Goal: Task Accomplishment & Management: Manage account settings

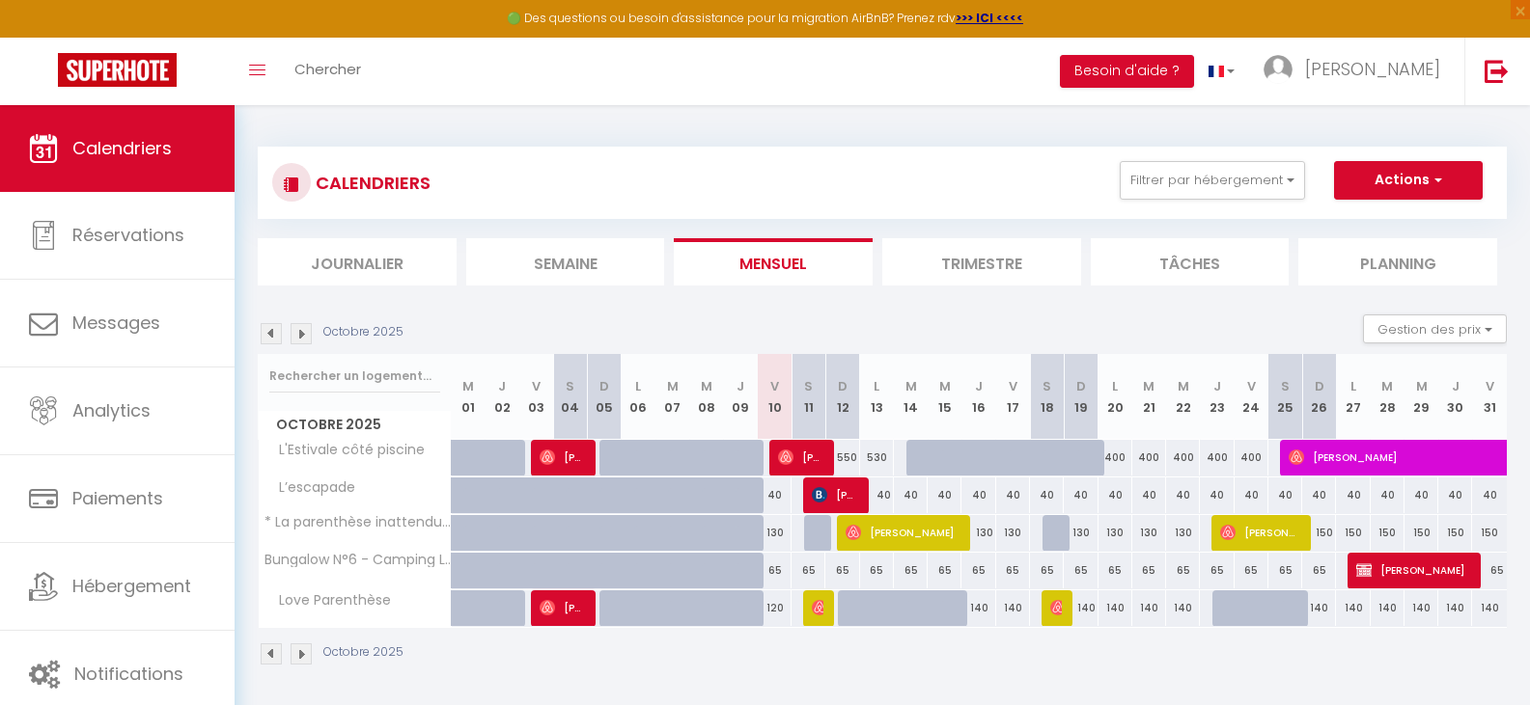
select select
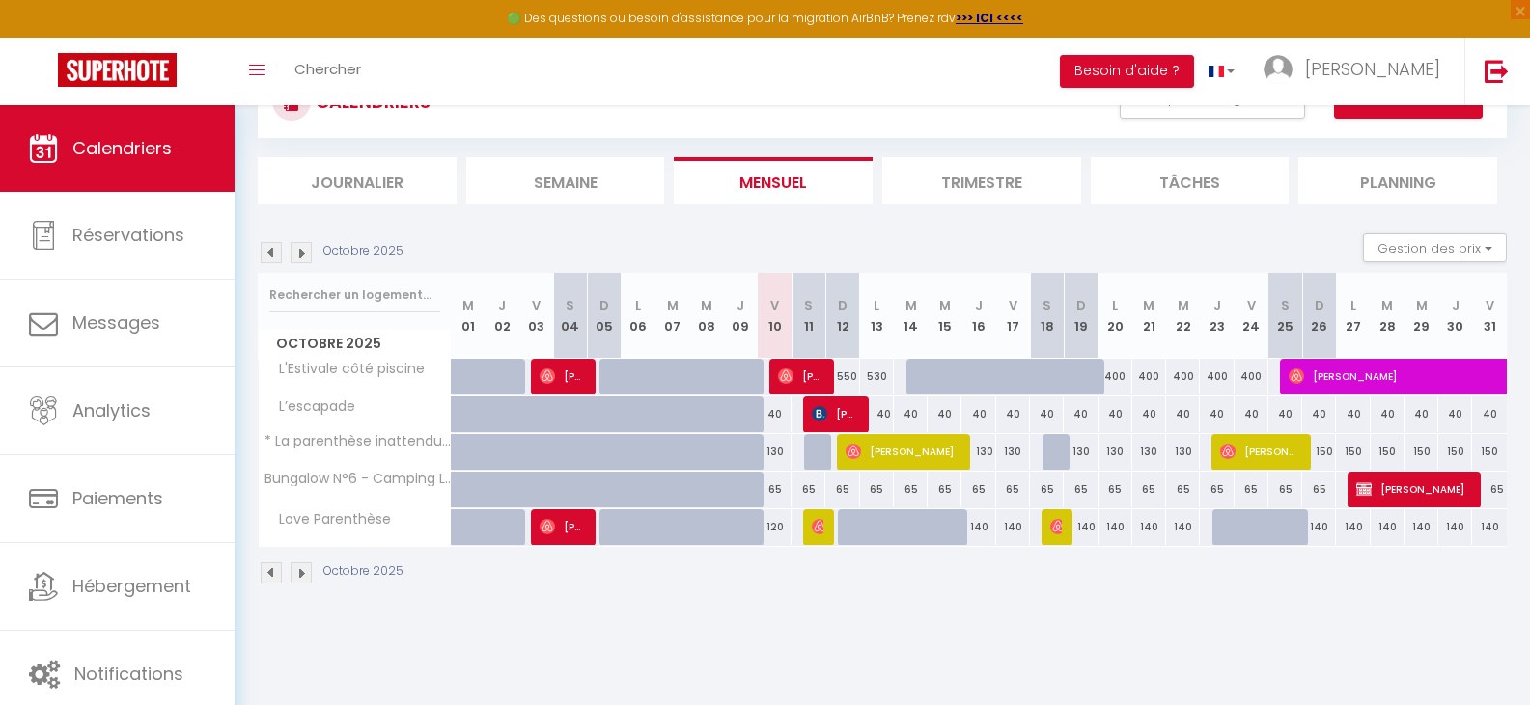
scroll to position [97, 0]
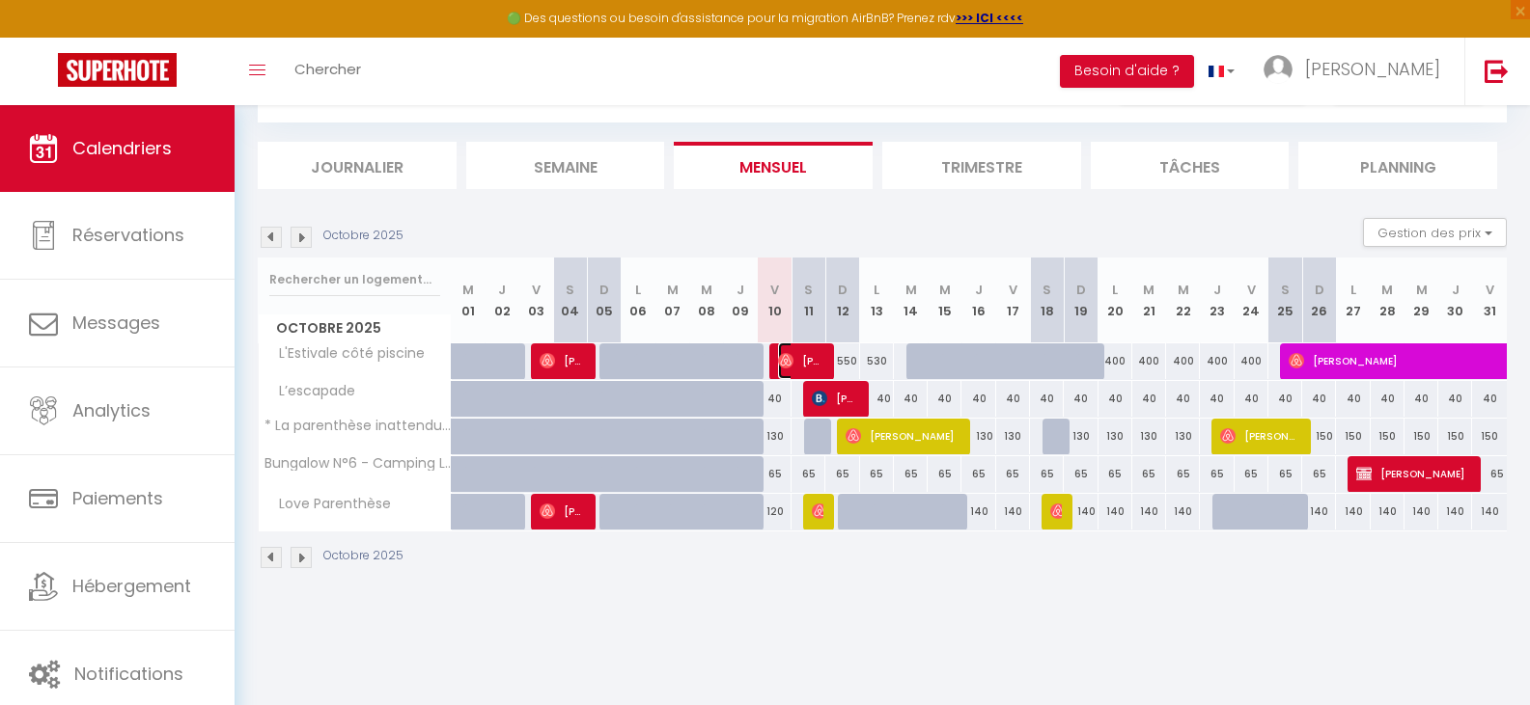
click at [785, 370] on span "[PERSON_NAME]" at bounding box center [800, 361] width 45 height 37
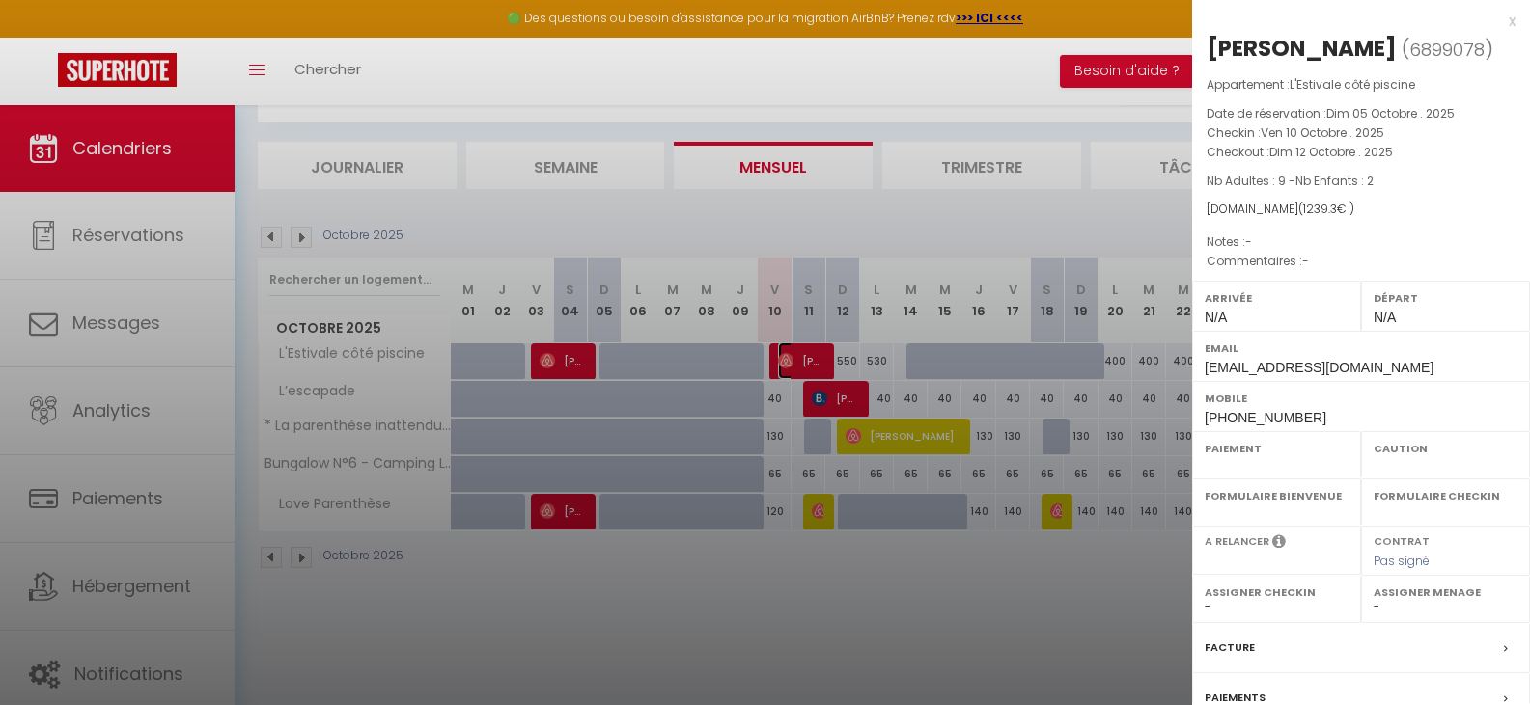
select select "OK"
select select "0"
select select "1"
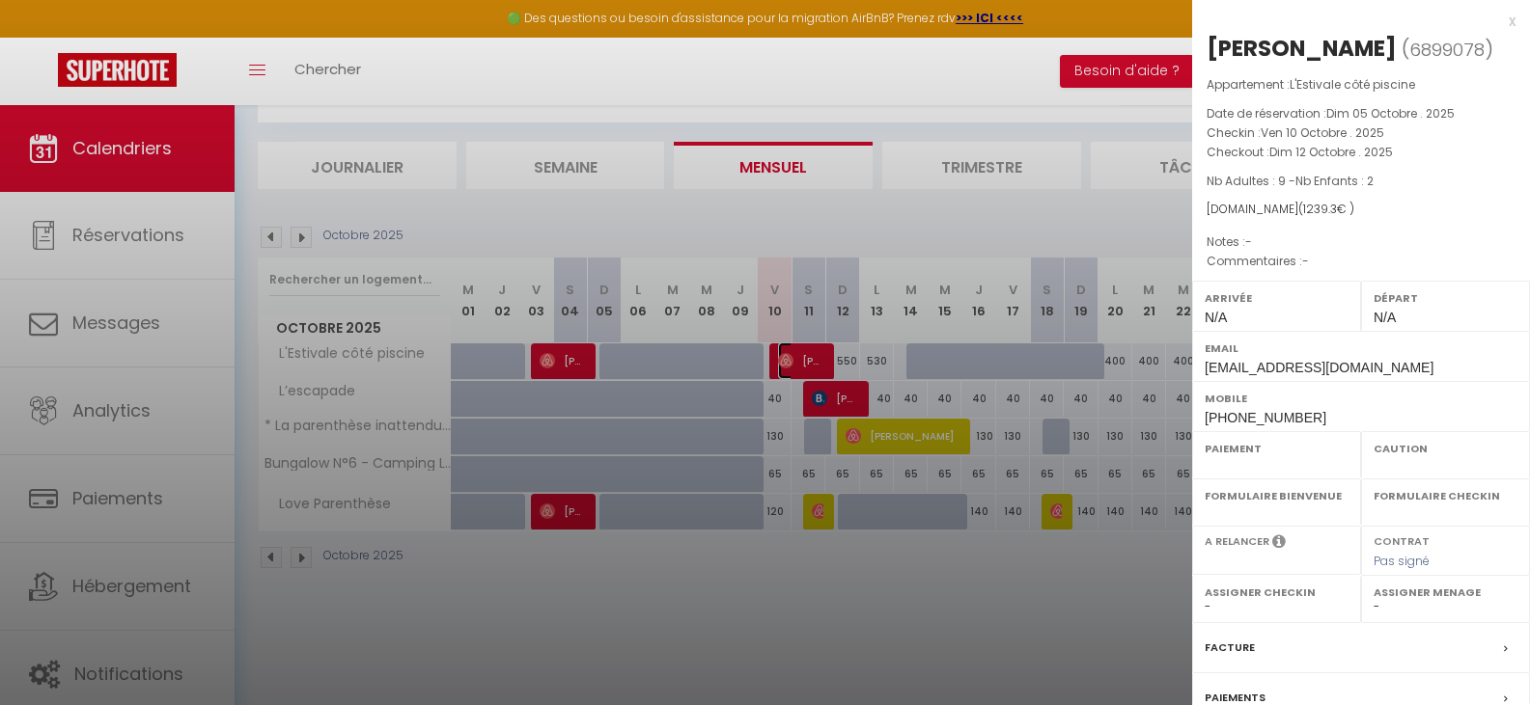
select select
select select "32124"
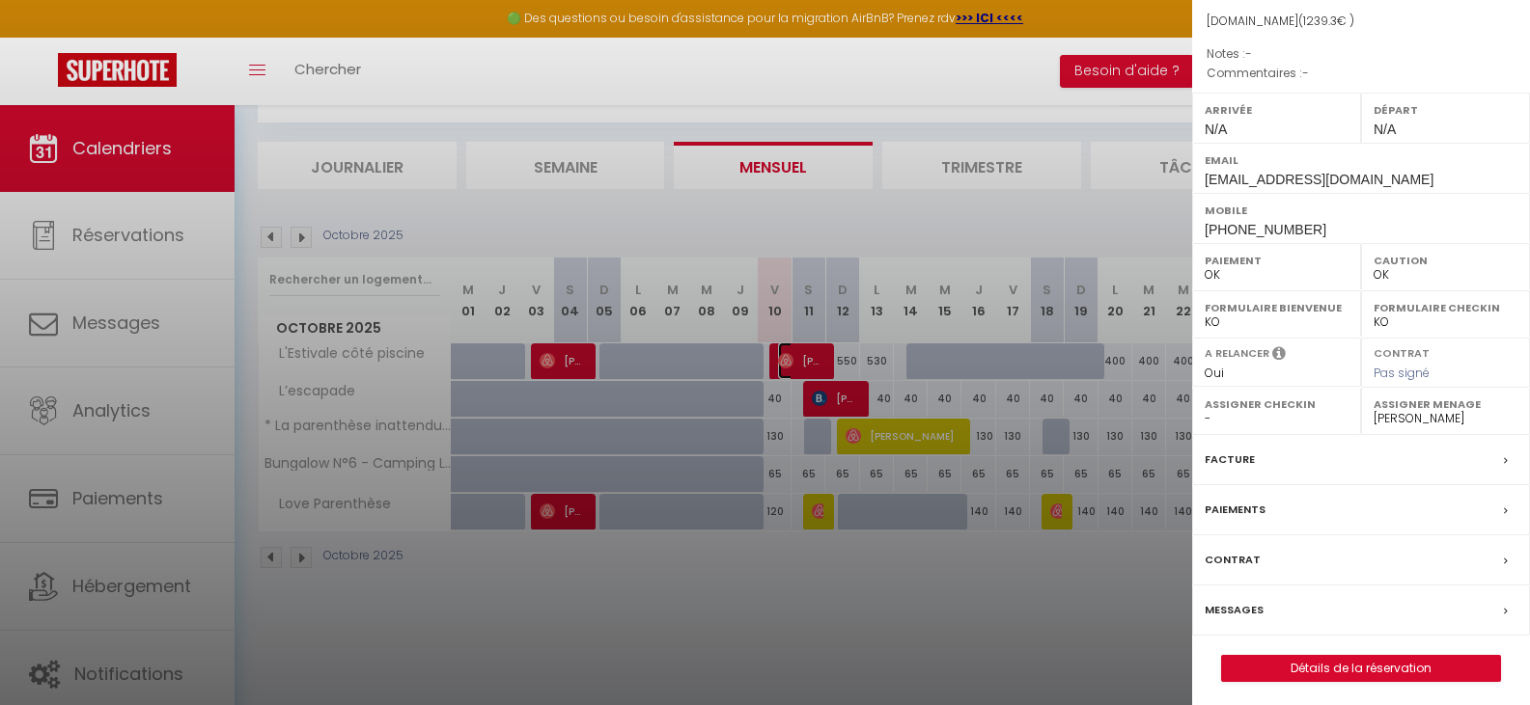
scroll to position [194, 0]
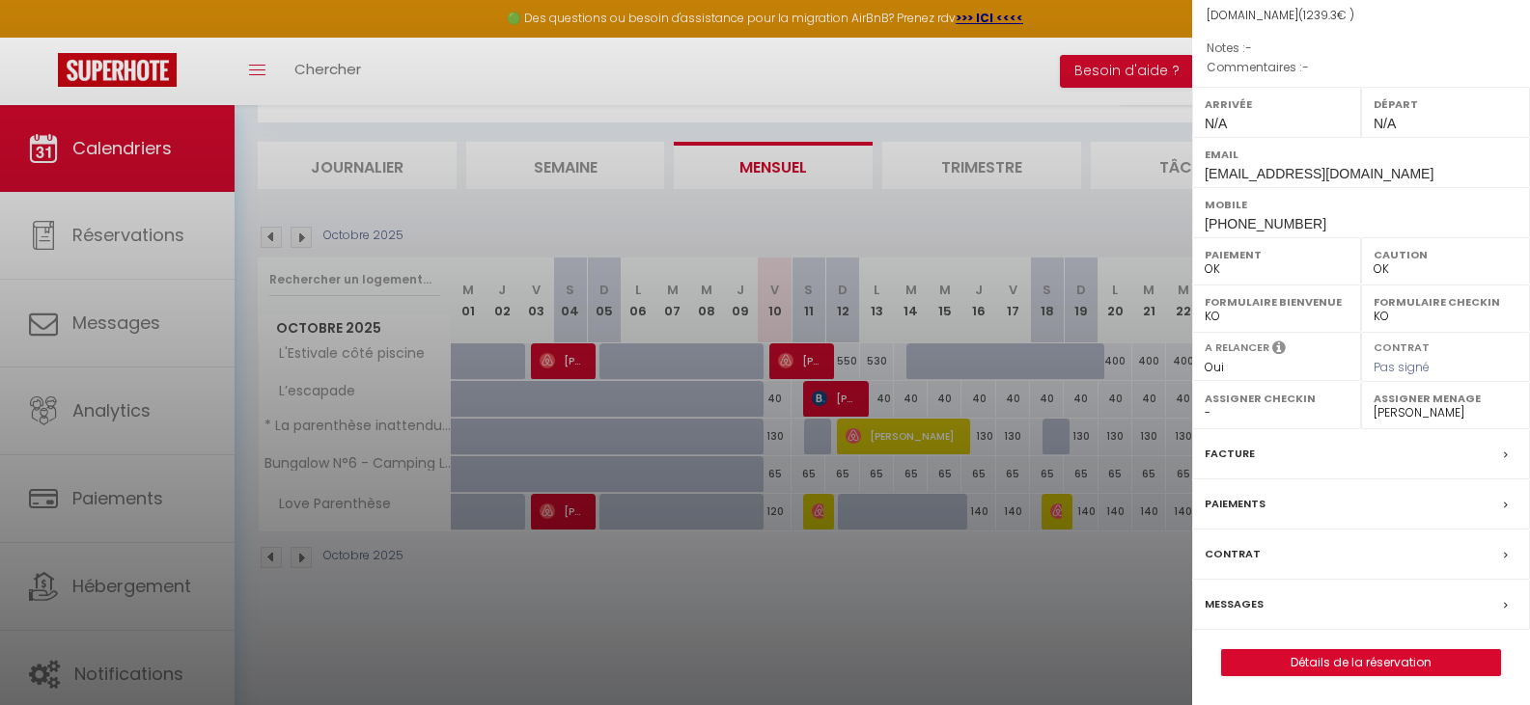
click at [1242, 605] on label "Messages" at bounding box center [1233, 604] width 59 height 20
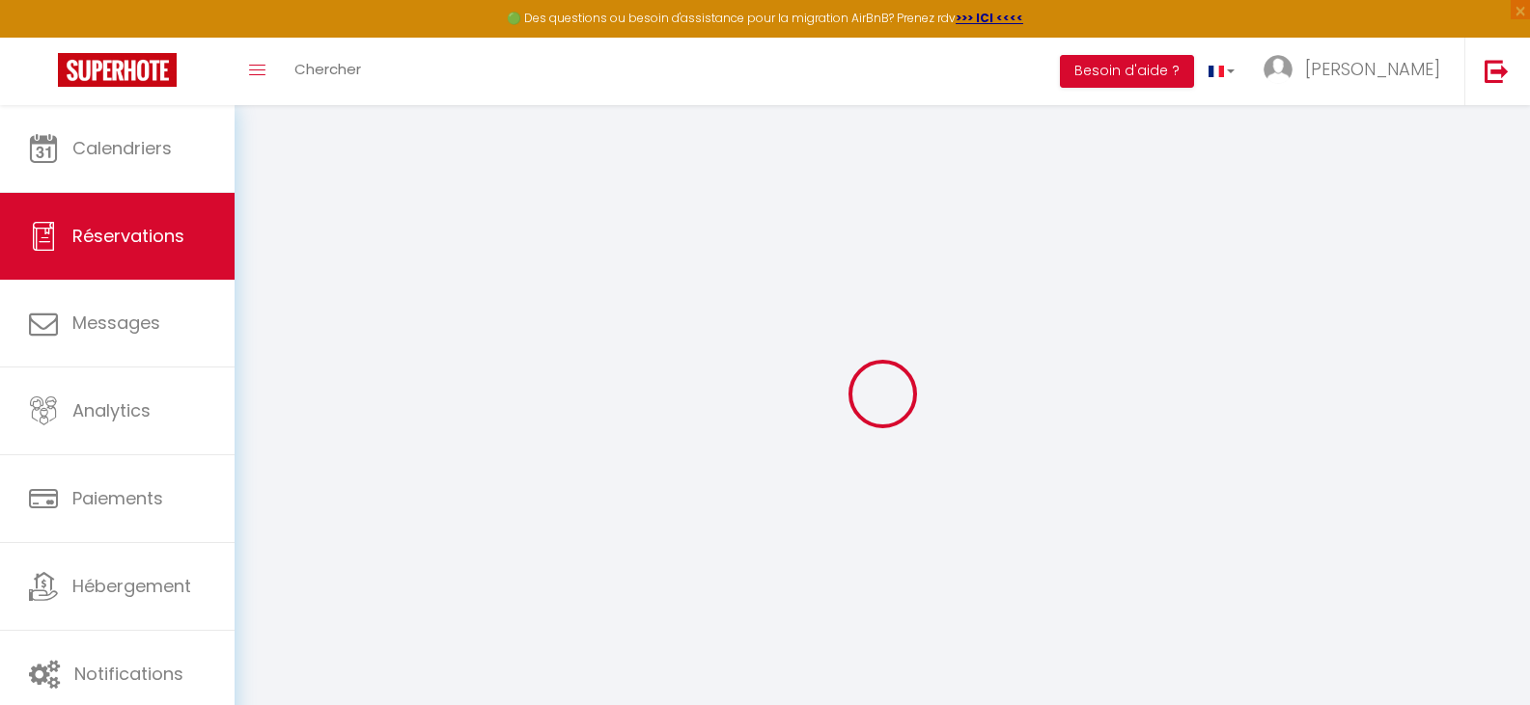
select select
checkbox input "false"
select select
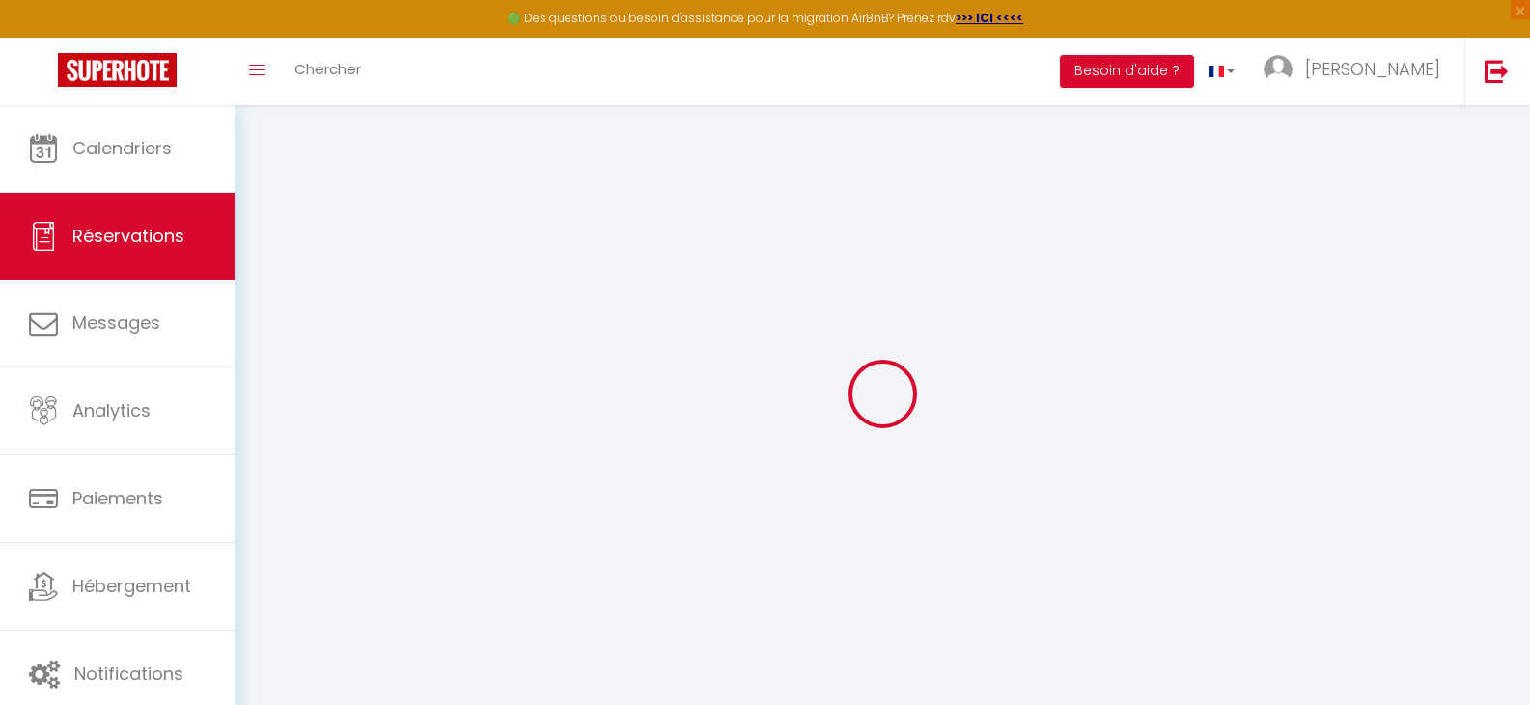
select select
checkbox input "false"
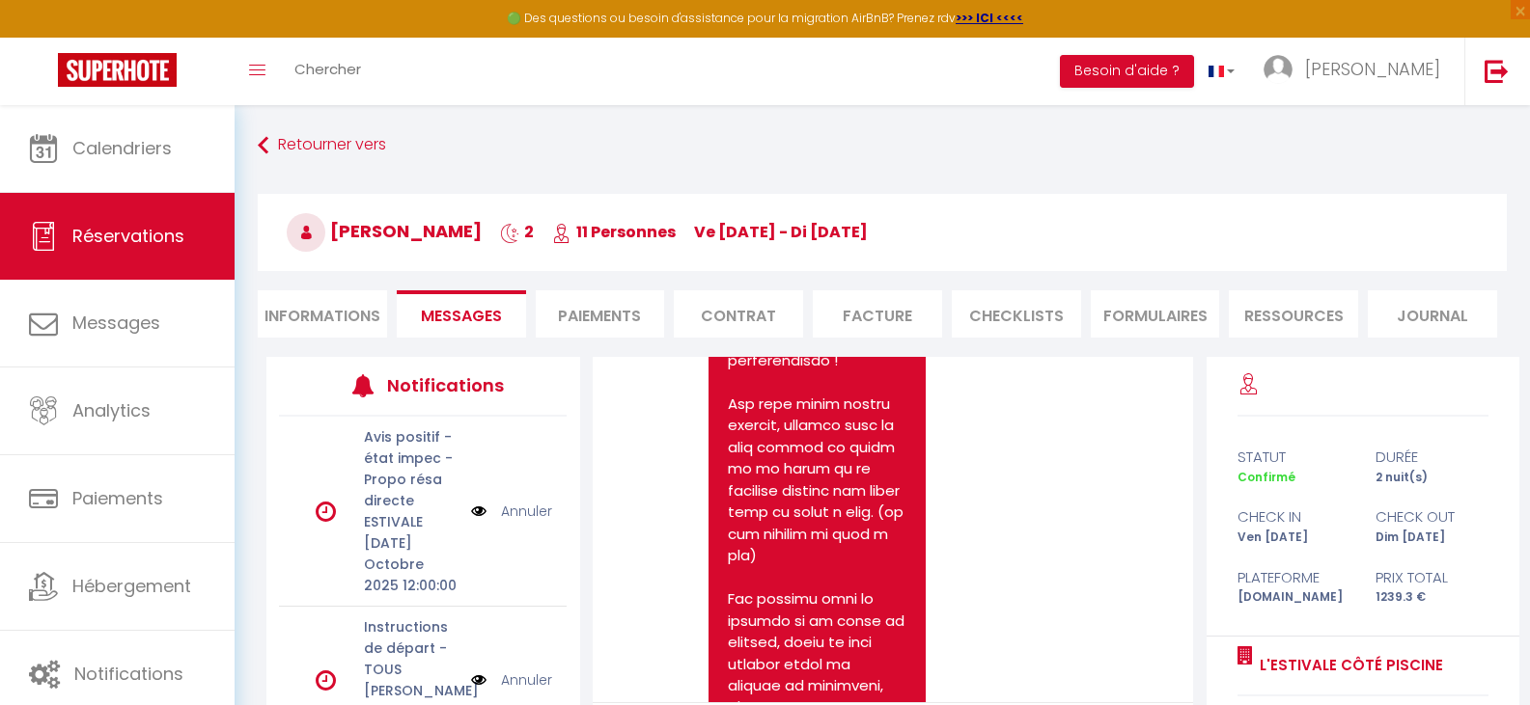
scroll to position [8340, 0]
